Goal: Navigation & Orientation: Find specific page/section

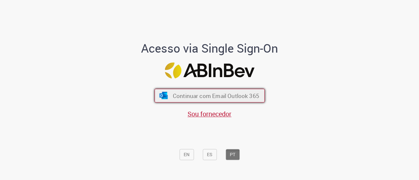
click at [213, 97] on span "Continuar com Email Outlook 365" at bounding box center [215, 96] width 86 height 8
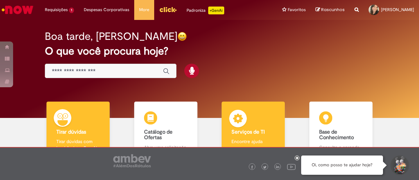
click at [233, 130] on b "Serviços de TI" at bounding box center [247, 132] width 33 height 7
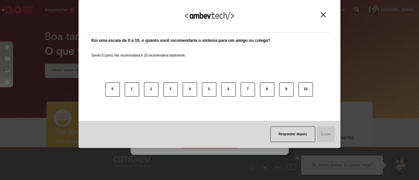
click at [223, 140] on body "Pular para o conteúdo da página Requisições 1 Exibir Todas as Solicitações Vale…" at bounding box center [209, 90] width 419 height 180
click at [324, 15] on img "Close" at bounding box center [323, 14] width 5 height 5
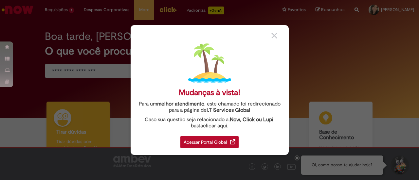
click at [210, 142] on div "Acessar Portal Global" at bounding box center [209, 142] width 58 height 12
